Goal: Task Accomplishment & Management: Complete application form

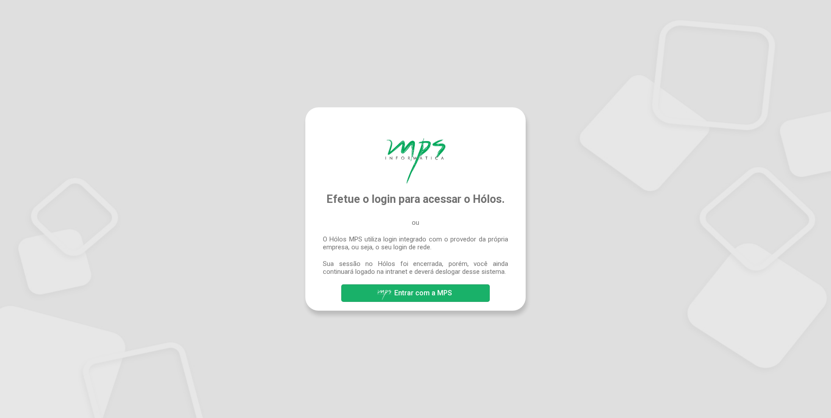
click at [458, 295] on button "Entrar com a MPS" at bounding box center [415, 293] width 148 height 18
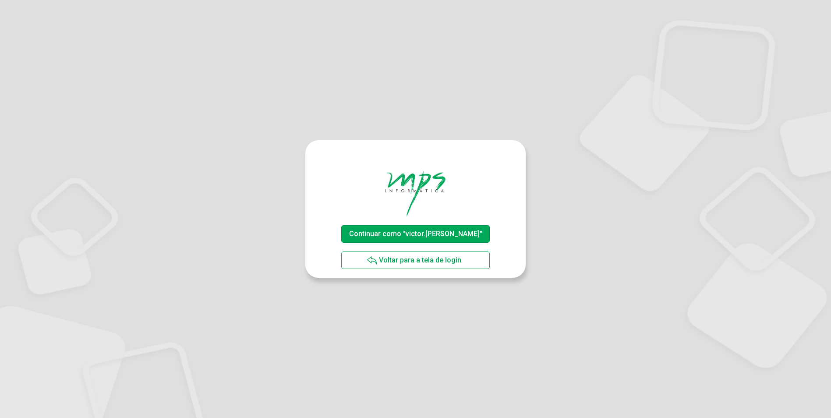
click at [437, 233] on span "Continuar como "victor.[PERSON_NAME]"" at bounding box center [415, 233] width 133 height 8
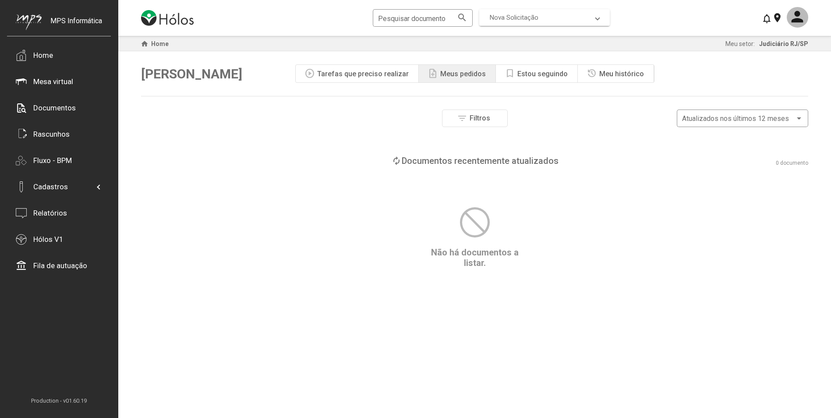
click at [524, 22] on mat-expansion-panel-header "Nova Solicitação" at bounding box center [544, 17] width 130 height 17
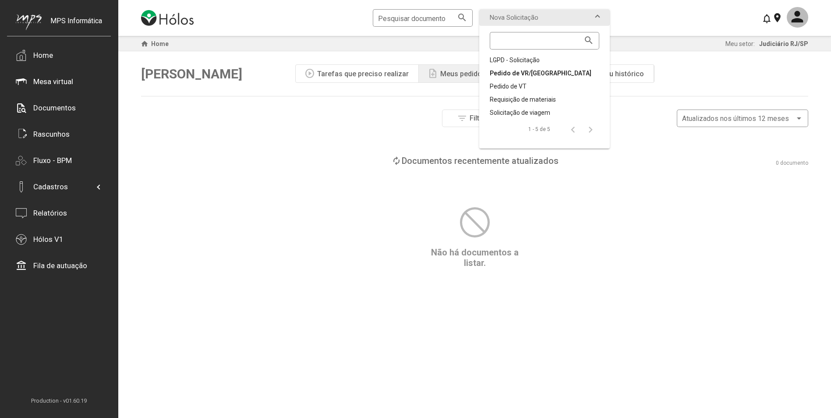
click at [523, 72] on div "Pedido de VR/VA" at bounding box center [544, 73] width 109 height 9
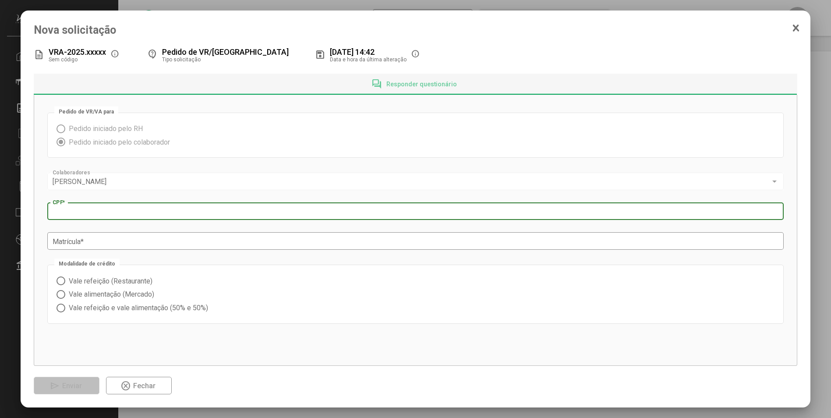
click at [133, 210] on input "CPF *" at bounding box center [415, 212] width 725 height 8
type input "**********"
click at [129, 293] on span "Vale alimentação (Mercado)" at bounding box center [109, 294] width 89 height 8
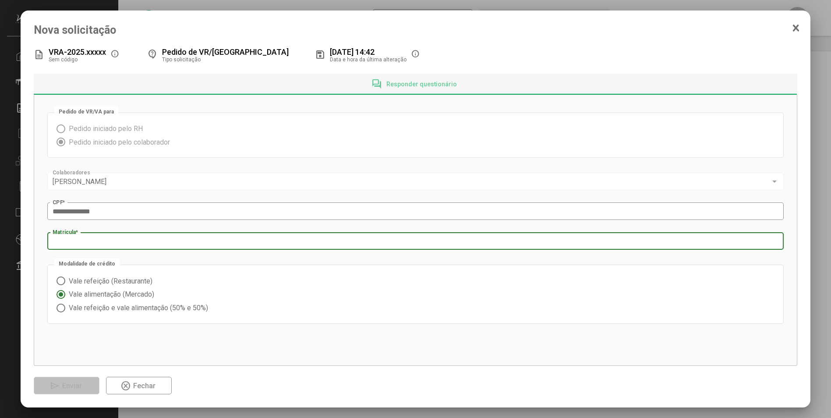
click at [98, 245] on input "Matrícula *" at bounding box center [415, 241] width 725 height 8
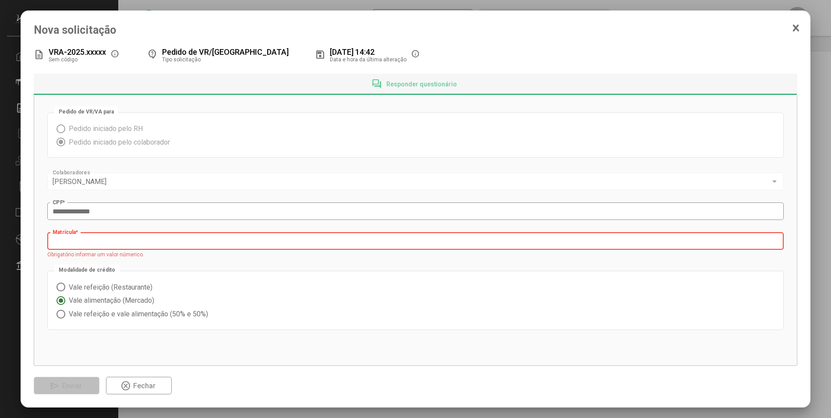
click at [130, 239] on input "Matrícula *" at bounding box center [415, 241] width 725 height 8
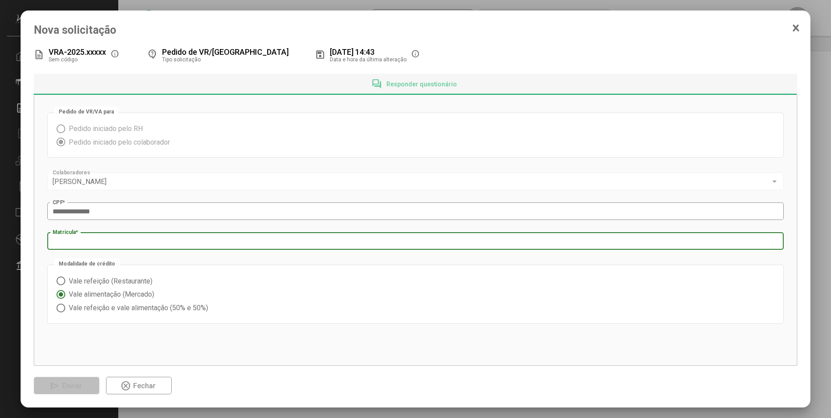
type input "****"
click at [122, 344] on div "**********" at bounding box center [415, 230] width 763 height 271
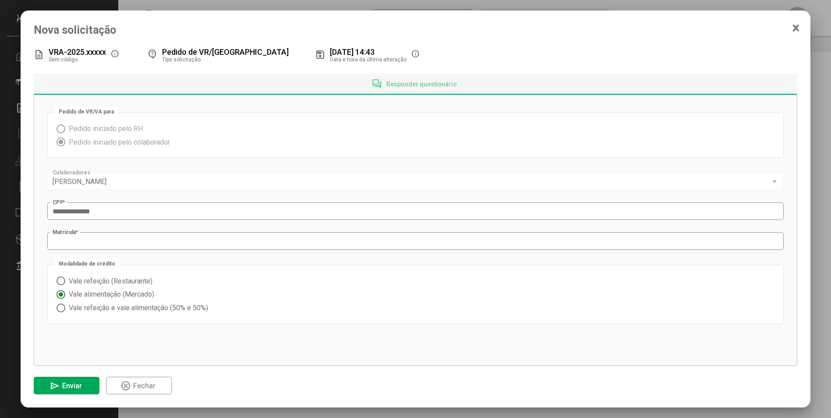
click at [81, 384] on span "Enviar" at bounding box center [72, 385] width 20 height 8
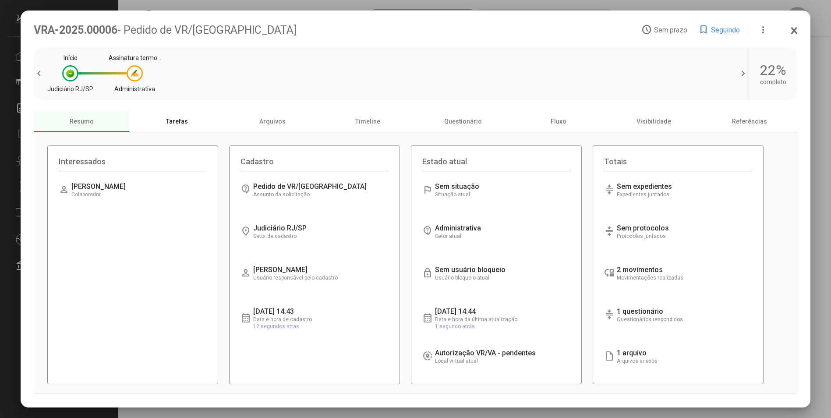
click at [189, 120] on div "Tarefas" at bounding box center [176, 121] width 95 height 21
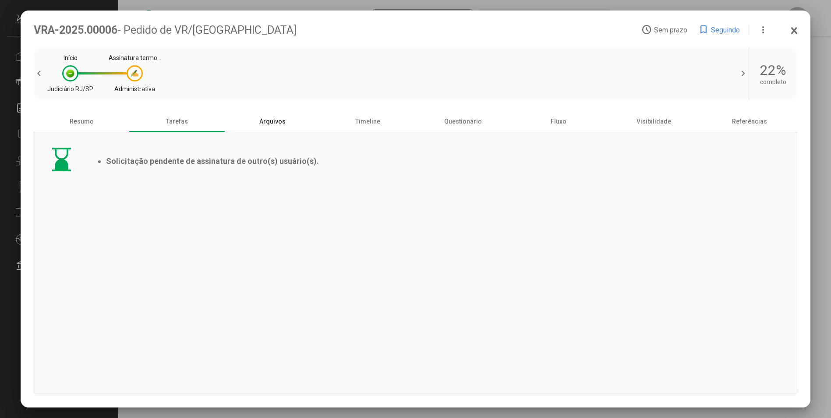
click at [271, 122] on div "Arquivos" at bounding box center [272, 121] width 95 height 21
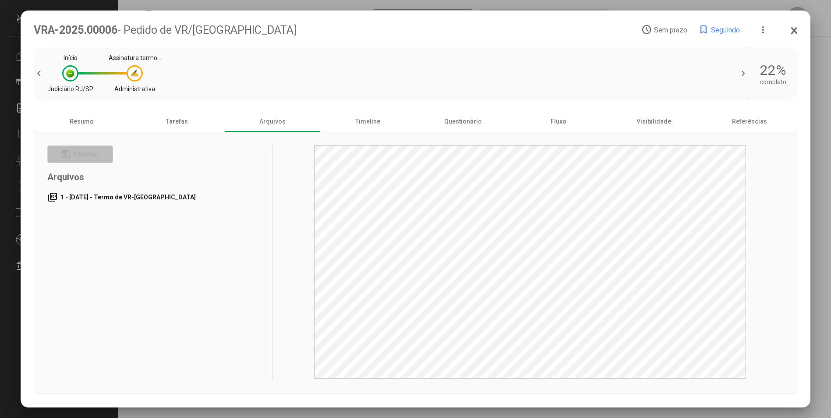
click at [145, 197] on span "1 - 01/10/2025 - Termo de VR-VA" at bounding box center [127, 197] width 135 height 7
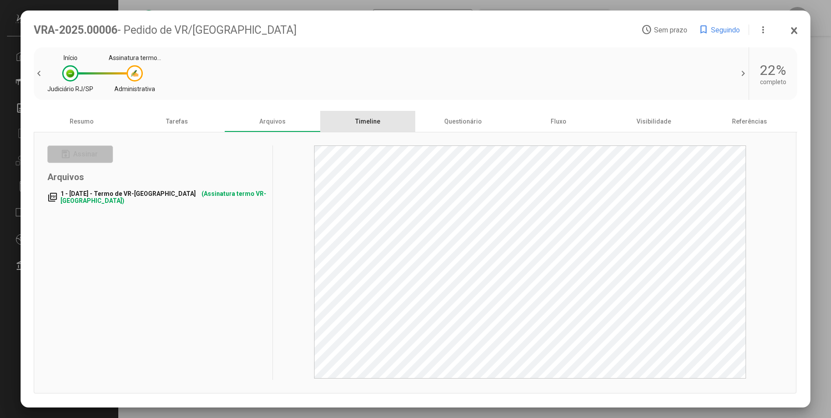
click at [356, 125] on div "Timeline" at bounding box center [367, 121] width 95 height 21
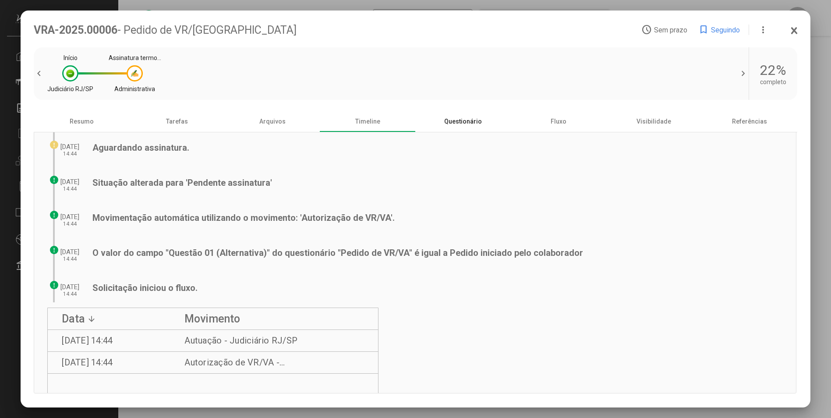
click at [472, 117] on div "Questionário" at bounding box center [462, 121] width 95 height 21
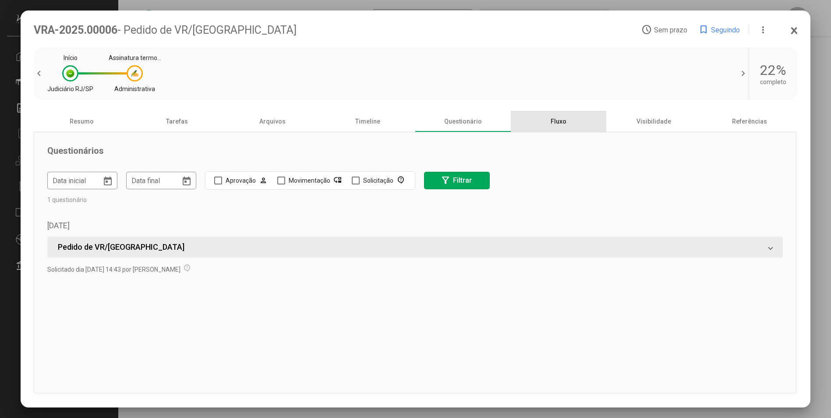
click at [535, 122] on div "Fluxo" at bounding box center [558, 121] width 95 height 21
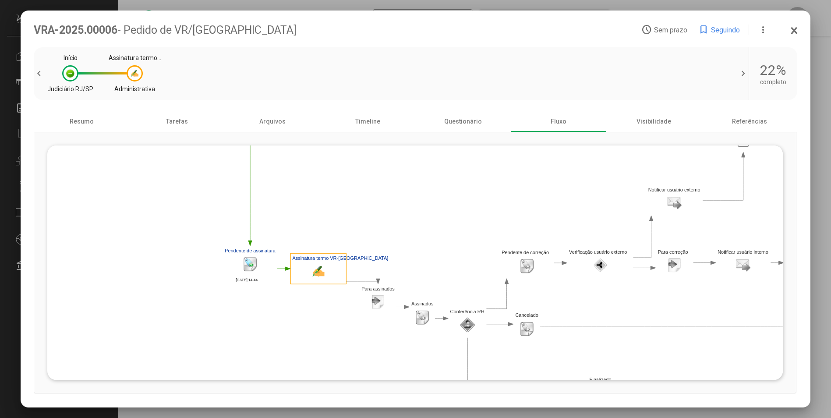
drag, startPoint x: 307, startPoint y: 265, endPoint x: 448, endPoint y: 212, distance: 150.4
click at [447, 212] on polygon at bounding box center [553, 229] width 1001 height 355
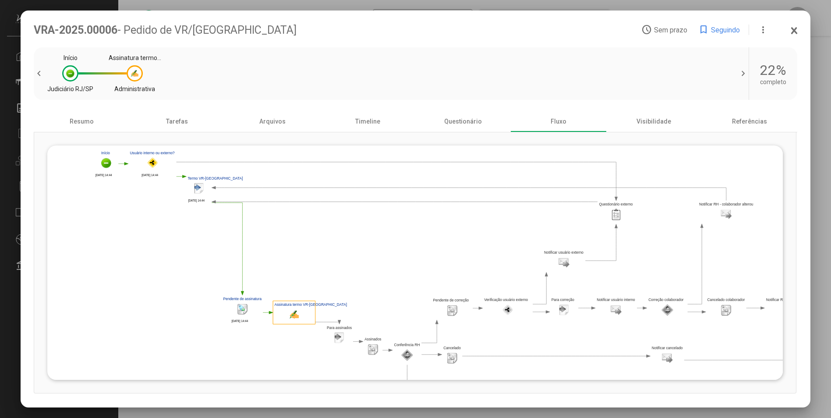
drag, startPoint x: 448, startPoint y: 212, endPoint x: 384, endPoint y: 272, distance: 87.7
click at [384, 272] on polygon at bounding box center [472, 282] width 758 height 269
click at [168, 126] on div "Tarefas" at bounding box center [176, 121] width 95 height 21
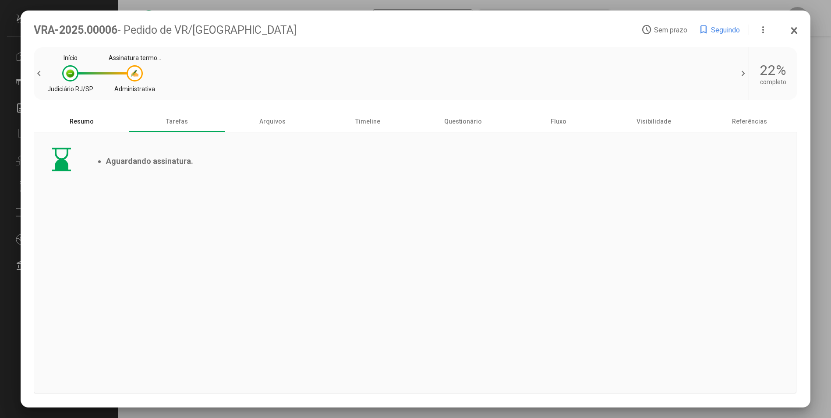
click at [74, 118] on div "Resumo" at bounding box center [81, 121] width 95 height 21
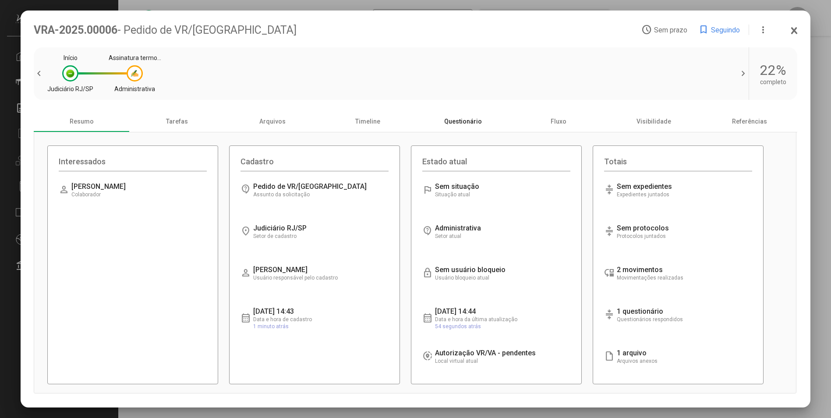
click at [458, 125] on div "Questionário" at bounding box center [462, 121] width 95 height 21
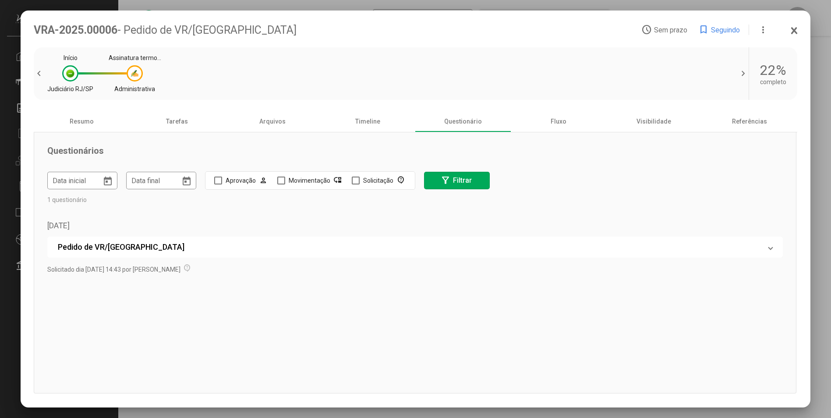
click at [81, 250] on mat-panel-title "Pedido de VR/VA" at bounding box center [409, 246] width 703 height 9
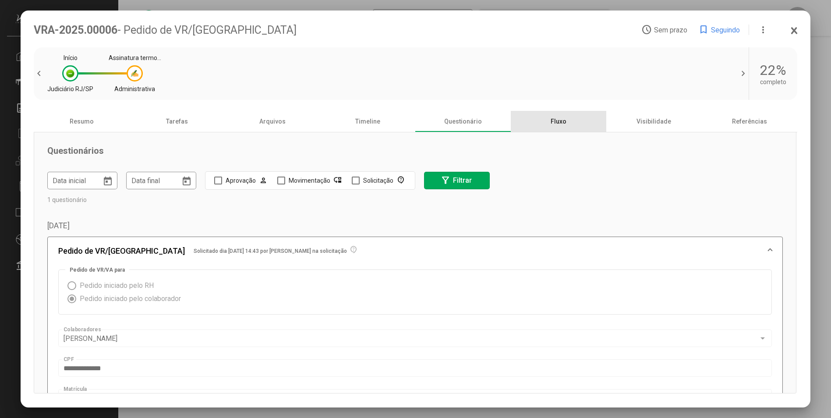
click at [561, 113] on div "Fluxo" at bounding box center [558, 121] width 95 height 21
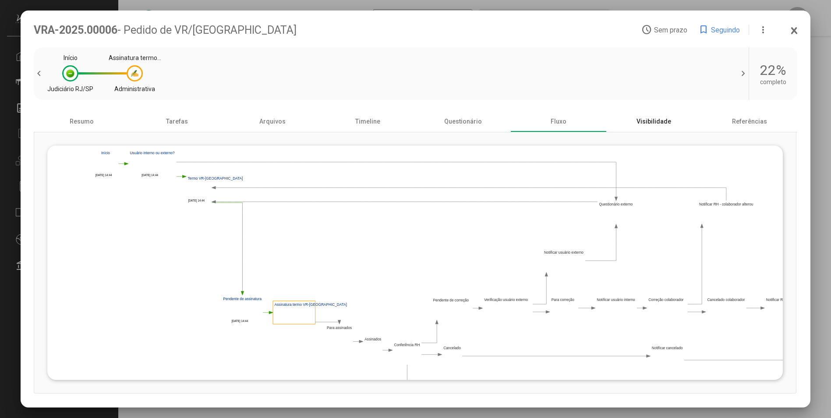
click at [642, 117] on div "Visibilidade" at bounding box center [653, 121] width 95 height 21
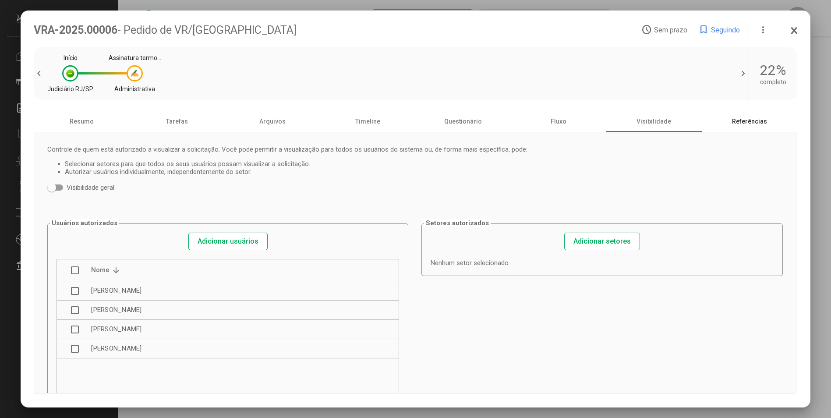
click at [714, 116] on div "Referências" at bounding box center [748, 121] width 95 height 21
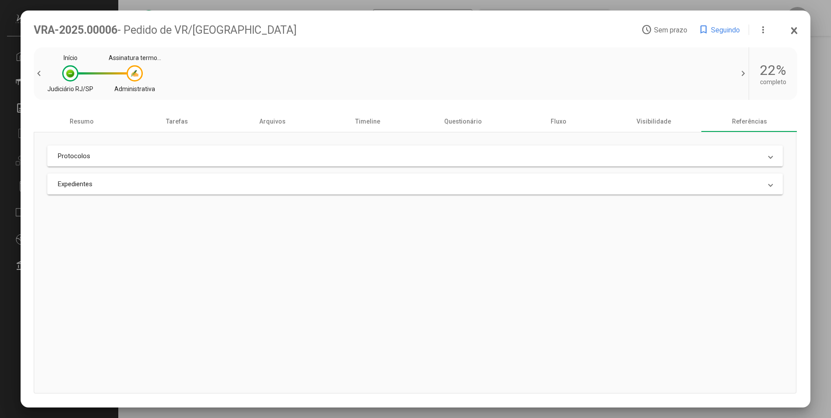
click at [793, 30] on icon at bounding box center [793, 31] width 5 height 6
